Goal: Task Accomplishment & Management: Complete application form

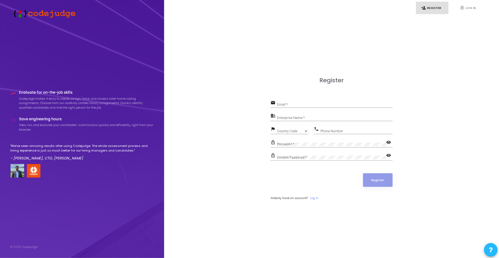
click at [283, 102] on div "Email *" at bounding box center [334, 103] width 115 height 8
click at [287, 102] on div "Email *" at bounding box center [334, 103] width 115 height 8
type input "[EMAIL_ADDRESS][DOMAIN_NAME]"
click at [294, 117] on input "Enterprise Name *" at bounding box center [334, 118] width 115 height 4
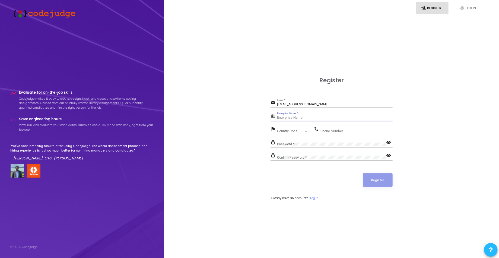
click at [294, 117] on input "Enterprise Name *" at bounding box center [334, 118] width 115 height 4
click at [286, 119] on input "Enterprise Name *" at bounding box center [334, 118] width 115 height 4
click at [303, 120] on div "Enterprise Name *" at bounding box center [334, 116] width 115 height 8
type input "[PERSON_NAME]"
click at [282, 130] on span "Country Code" at bounding box center [290, 130] width 27 height 3
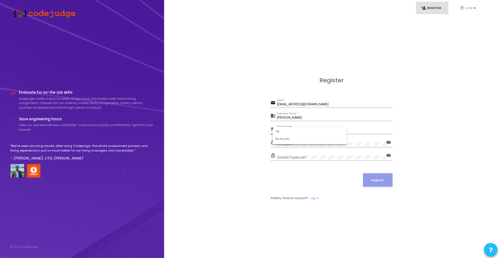
type input "+"
type input "indi"
click at [329, 129] on div "Phone Number" at bounding box center [356, 130] width 72 height 8
type input "9835559099"
click at [365, 181] on button "Register" at bounding box center [378, 180] width 30 height 14
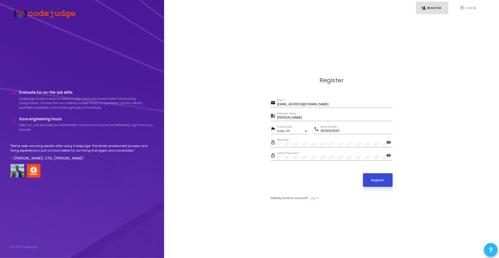
click at [365, 181] on button "Register" at bounding box center [378, 180] width 30 height 14
